Goal: Find specific fact: Find specific page/section

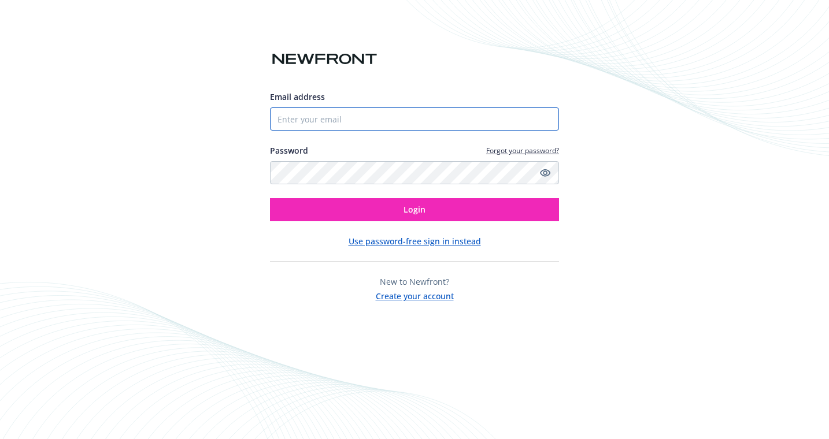
type input "[PERSON_NAME][EMAIL_ADDRESS][PERSON_NAME][DOMAIN_NAME]"
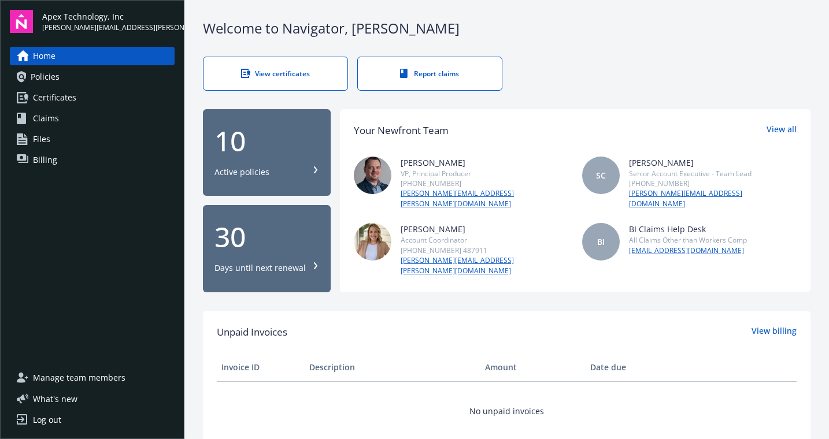
click at [29, 83] on link "Policies" at bounding box center [92, 77] width 165 height 19
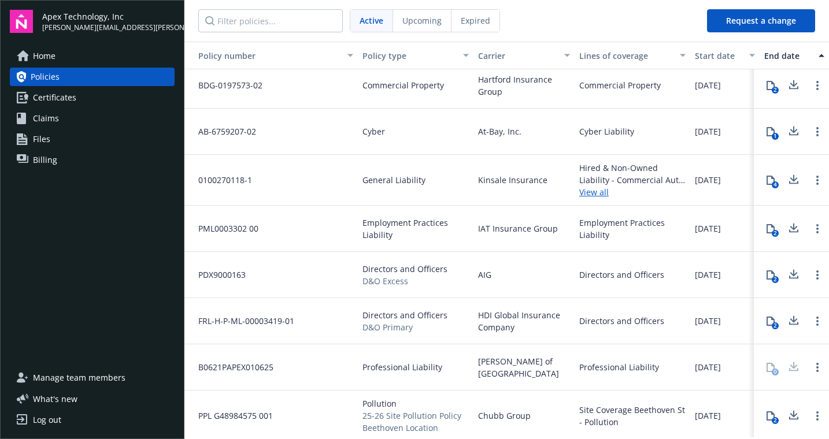
scroll to position [103, 0]
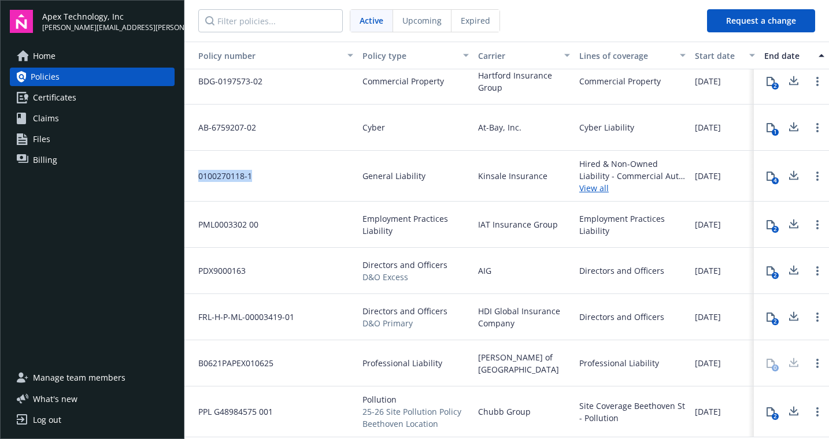
drag, startPoint x: 251, startPoint y: 175, endPoint x: 194, endPoint y: 176, distance: 57.3
click at [194, 176] on span "0100270118-1" at bounding box center [220, 176] width 63 height 12
copy span "0100270118-1"
